Goal: Task Accomplishment & Management: Manage account settings

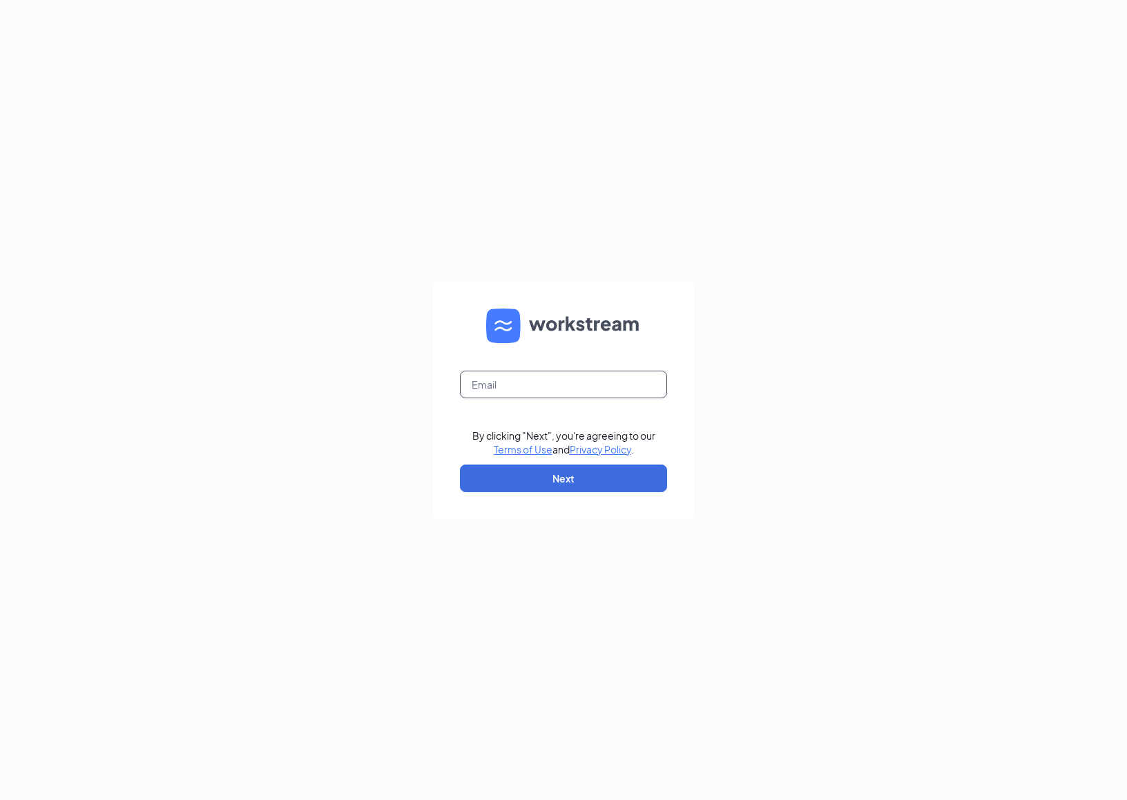
click at [619, 384] on input "text" at bounding box center [563, 385] width 207 height 28
type input "[PERSON_NAME][EMAIL_ADDRESS][PERSON_NAME][DOMAIN_NAME]"
click at [597, 474] on button "Next" at bounding box center [563, 479] width 207 height 28
